Goal: Check status: Check status

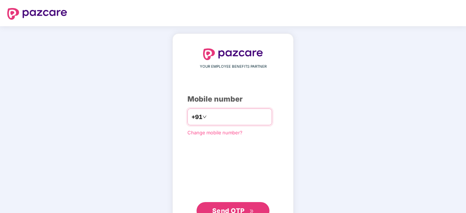
type input "**********"
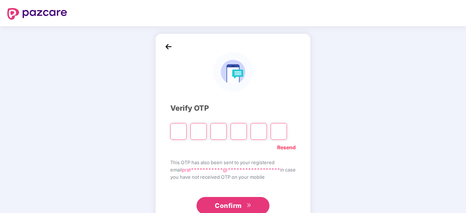
paste input "*"
type input "*"
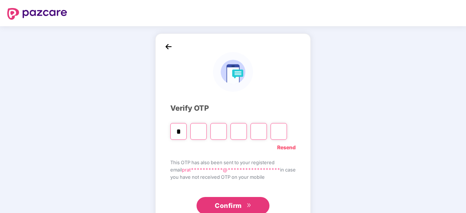
type input "*"
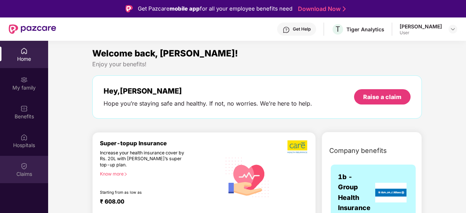
click at [24, 162] on div at bounding box center [23, 165] width 7 height 7
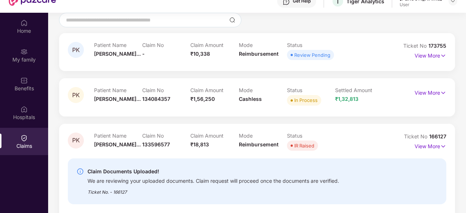
scroll to position [41, 0]
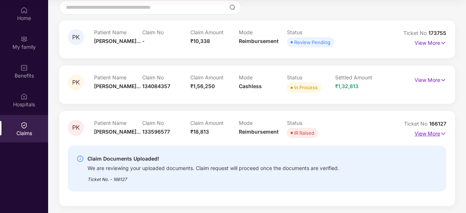
click at [426, 137] on p "View More" at bounding box center [431, 133] width 32 height 10
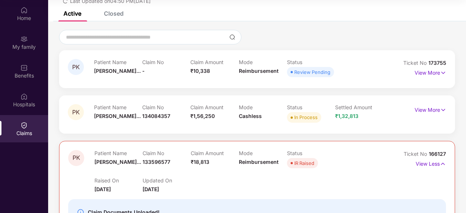
scroll to position [38, 0]
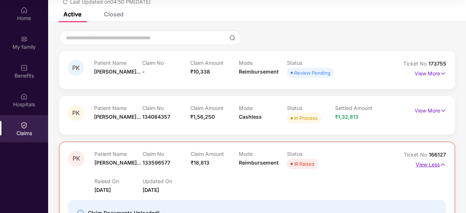
click at [424, 164] on p "View Less" at bounding box center [431, 164] width 30 height 10
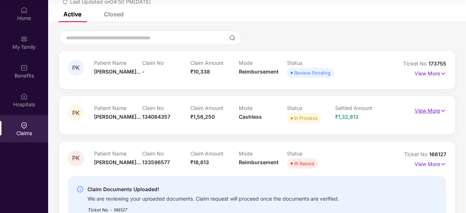
click at [435, 113] on p "View More" at bounding box center [431, 110] width 32 height 10
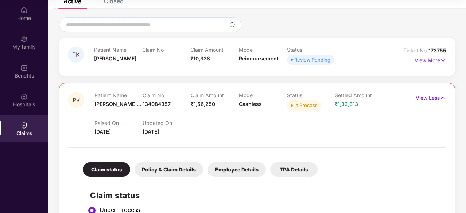
scroll to position [47, 0]
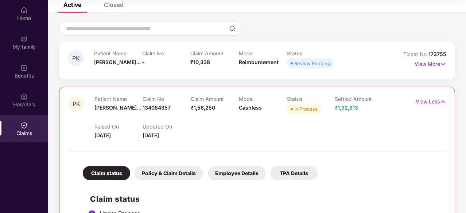
click at [426, 102] on p "View Less" at bounding box center [431, 101] width 30 height 10
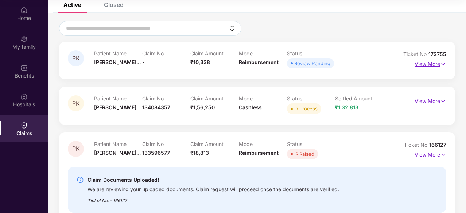
click at [425, 64] on p "View More" at bounding box center [431, 63] width 32 height 10
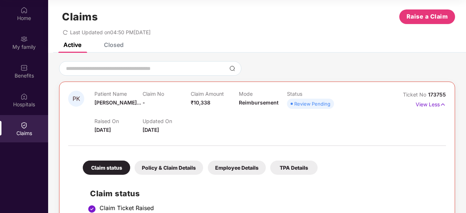
scroll to position [5, 0]
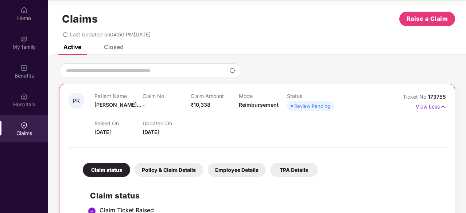
click at [426, 105] on p "View Less" at bounding box center [431, 106] width 30 height 10
